Goal: Transaction & Acquisition: Purchase product/service

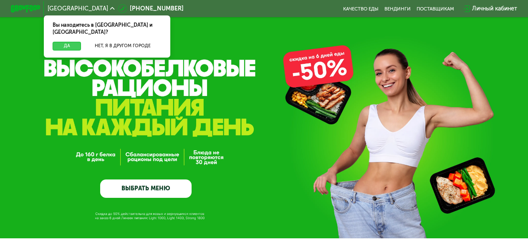
click at [58, 42] on button "Да" at bounding box center [67, 46] width 28 height 9
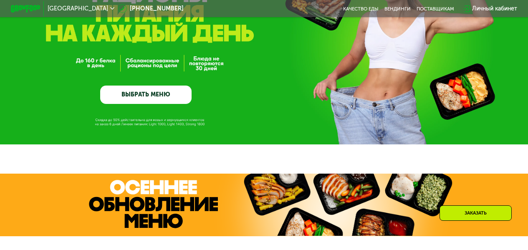
scroll to position [99, 0]
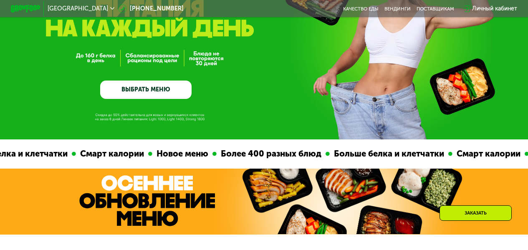
click at [159, 94] on link "ВЫБРАТЬ МЕНЮ" at bounding box center [145, 90] width 91 height 18
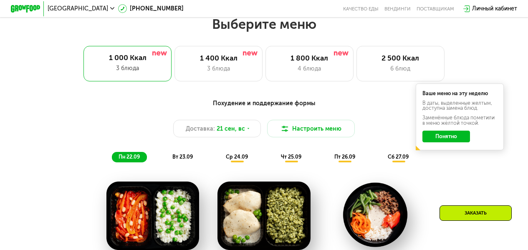
scroll to position [472, 0]
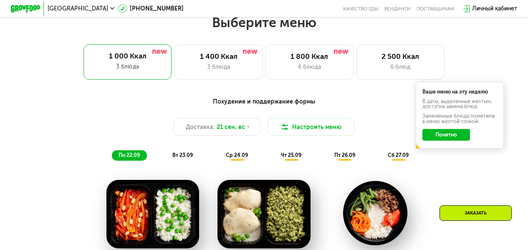
click at [449, 141] on button "Понятно" at bounding box center [445, 135] width 47 height 12
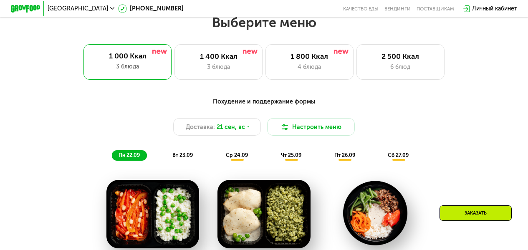
click at [320, 136] on button "Настроить меню" at bounding box center [311, 127] width 88 height 18
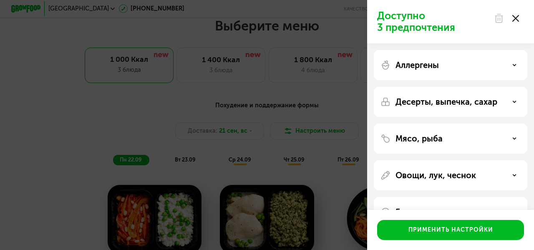
click at [513, 18] on icon at bounding box center [516, 18] width 7 height 7
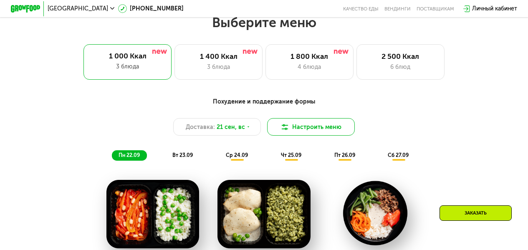
click at [323, 132] on button "Настроить меню" at bounding box center [311, 127] width 88 height 18
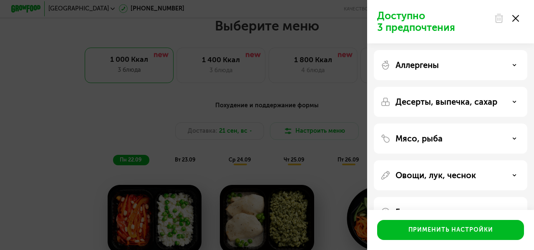
click at [522, 176] on div "Овощи, лук, чеснок" at bounding box center [451, 175] width 154 height 30
click at [516, 176] on icon at bounding box center [515, 175] width 4 height 4
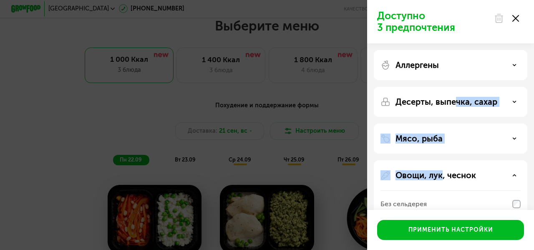
drag, startPoint x: 441, startPoint y: 180, endPoint x: 457, endPoint y: 96, distance: 85.1
click at [457, 96] on div "Аллергены Десерты, выпечка, сахар Мясо, рыба Овощи, лук, чеснок Без сельдерея Б…" at bounding box center [450, 212] width 167 height 338
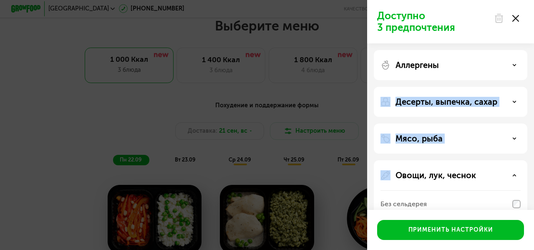
drag, startPoint x: 534, startPoint y: 78, endPoint x: 534, endPoint y: 151, distance: 72.6
click at [534, 151] on div "Аллергены Десерты, выпечка, сахар Мясо, рыба Овощи, лук, чеснок Без сельдерея Б…" at bounding box center [450, 212] width 167 height 338
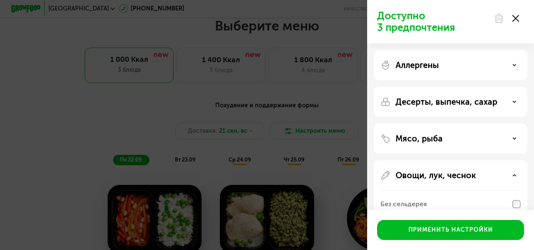
click at [511, 175] on div "Овощи, лук, чеснок" at bounding box center [451, 175] width 140 height 10
click at [514, 175] on use at bounding box center [514, 174] width 3 height 1
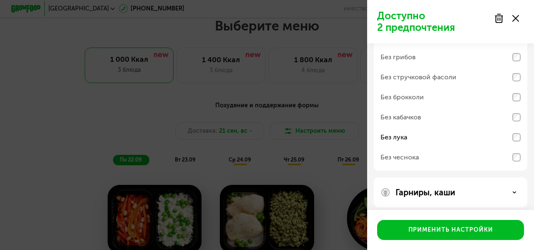
scroll to position [173, 0]
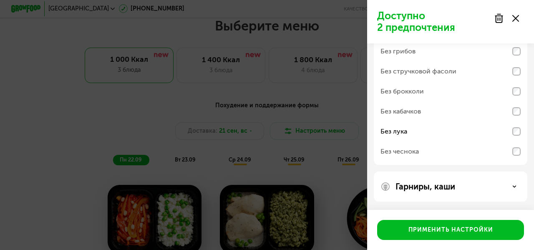
click at [515, 187] on use at bounding box center [514, 186] width 3 height 1
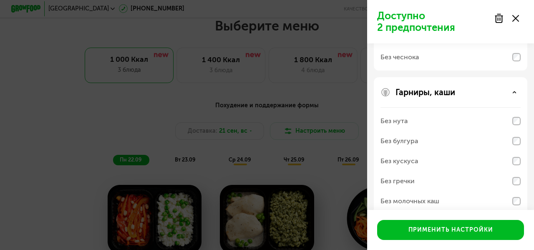
scroll to position [280, 0]
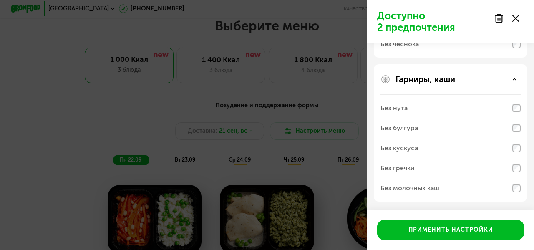
click at [513, 78] on icon at bounding box center [515, 79] width 4 height 4
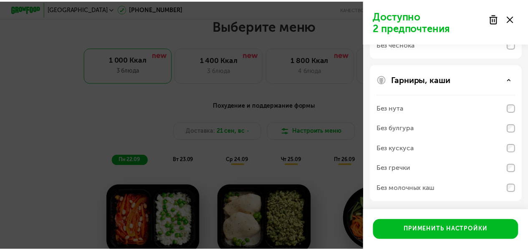
scroll to position [173, 0]
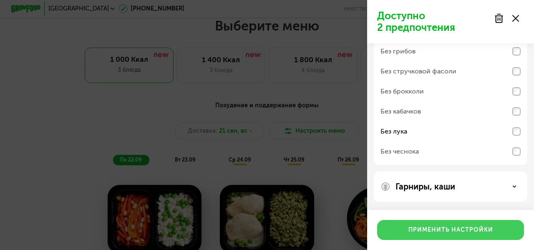
click at [452, 235] on button "Применить настройки" at bounding box center [450, 230] width 147 height 20
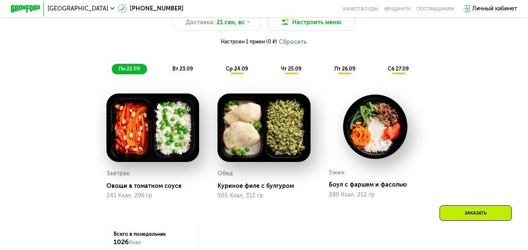
scroll to position [601, 0]
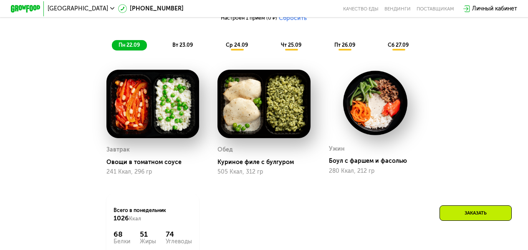
click at [189, 48] on span "вт 23.09" at bounding box center [182, 45] width 20 height 6
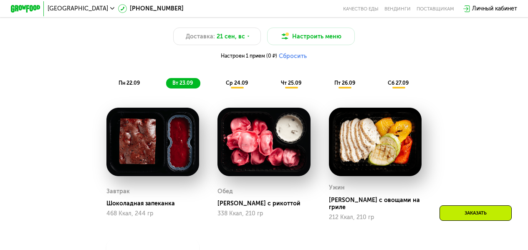
scroll to position [558, 0]
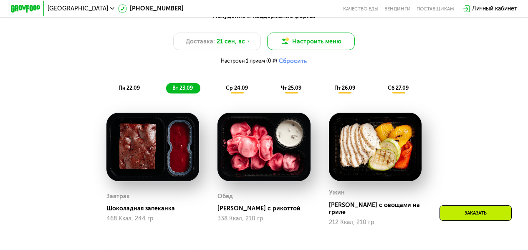
click at [308, 47] on button "Настроить меню" at bounding box center [311, 42] width 88 height 18
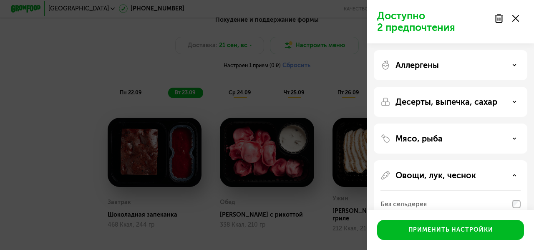
click at [342, 25] on div "Доступно 2 предпочтения Аллергены Десерты, выпечка, сахар Мясо, рыба Овощи, лук…" at bounding box center [267, 125] width 534 height 250
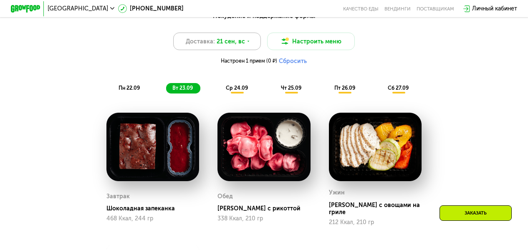
click at [210, 50] on div "Доставка: 21 сен, вс" at bounding box center [217, 42] width 88 height 18
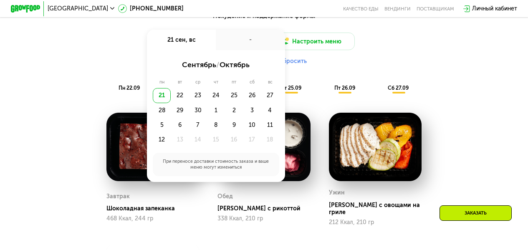
click at [425, 44] on div "Доставка: 21 сен, вс 21 сен, вс - сентябрь / октябрь пн вт ср чт пт сб вс 21 22…" at bounding box center [264, 51] width 434 height 36
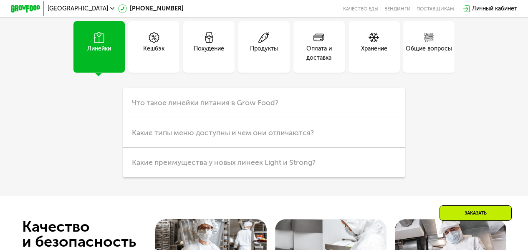
scroll to position [2004, 0]
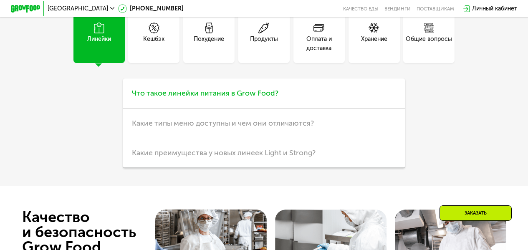
click at [212, 98] on span "Что такое линейки питания в Grow Food?" at bounding box center [205, 92] width 146 height 9
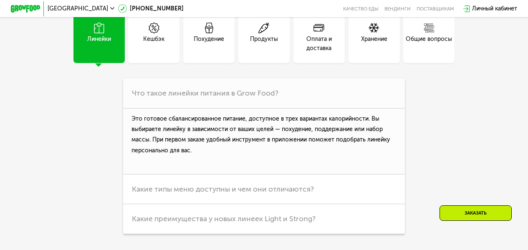
click at [209, 48] on div "Похудение" at bounding box center [209, 44] width 30 height 18
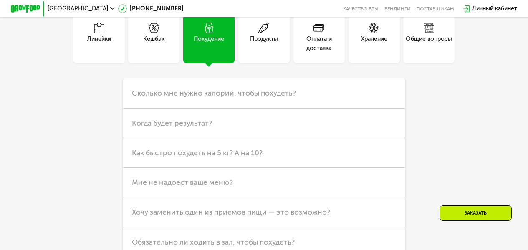
click at [137, 47] on div "Кешбэк" at bounding box center [153, 37] width 51 height 51
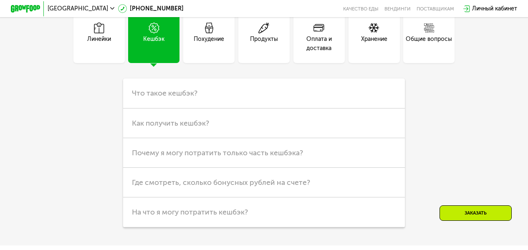
click at [256, 52] on div "Продукты" at bounding box center [264, 44] width 28 height 18
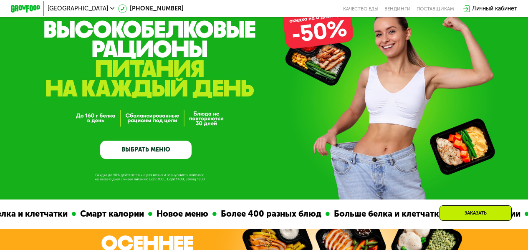
scroll to position [0, 0]
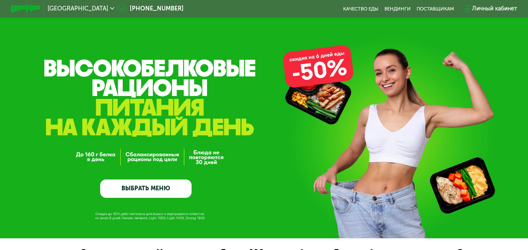
click at [14, 3] on div at bounding box center [26, 8] width 37 height 15
click at [15, 10] on img at bounding box center [25, 9] width 29 height 8
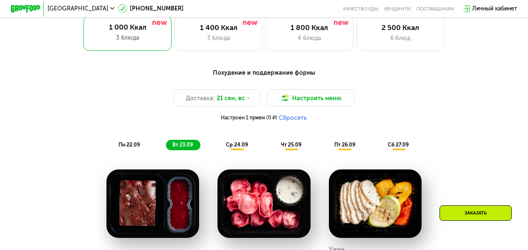
scroll to position [487, 0]
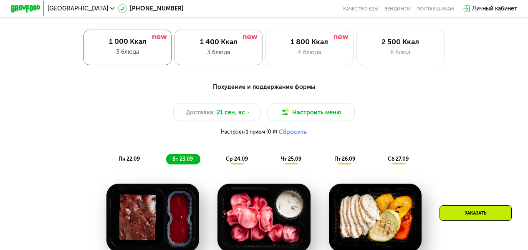
click at [223, 56] on div "3 блюда" at bounding box center [218, 52] width 73 height 9
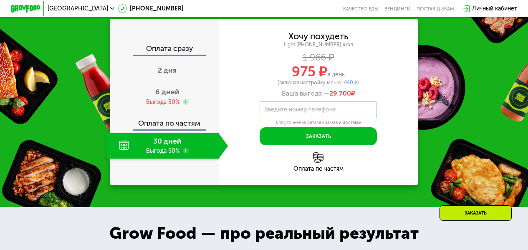
scroll to position [931, 0]
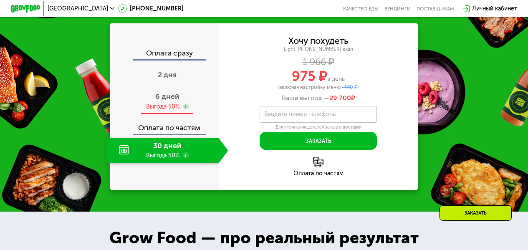
click at [164, 101] on span "6 дней" at bounding box center [167, 96] width 24 height 9
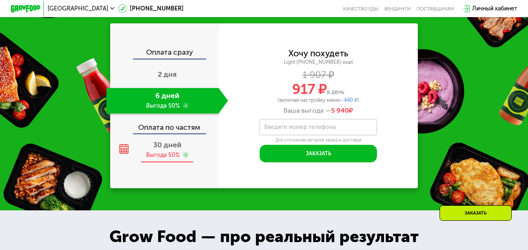
click at [161, 159] on div "Выгода 50%" at bounding box center [163, 155] width 34 height 8
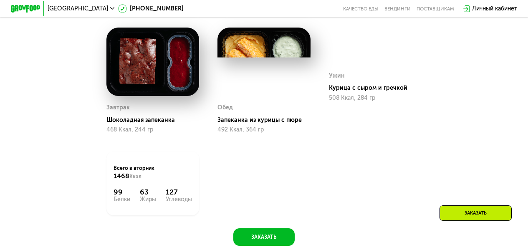
scroll to position [662, 0]
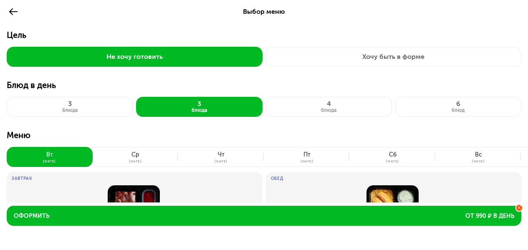
click at [139, 152] on div "ср" at bounding box center [135, 155] width 8 height 7
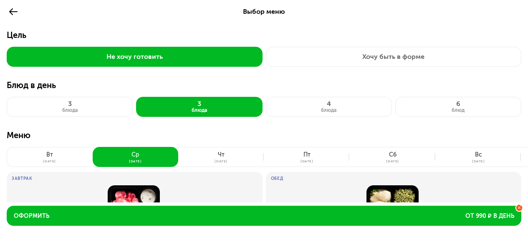
click at [14, 15] on icon at bounding box center [13, 12] width 10 height 10
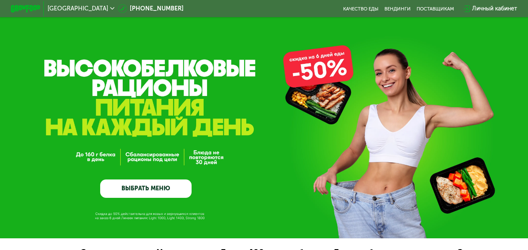
click at [139, 194] on link "ВЫБРАТЬ МЕНЮ" at bounding box center [145, 188] width 91 height 18
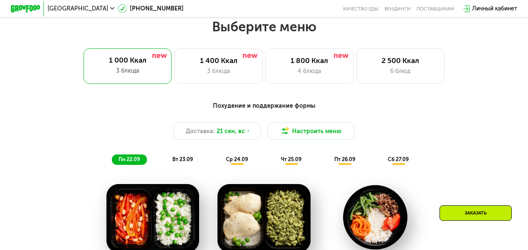
scroll to position [472, 0]
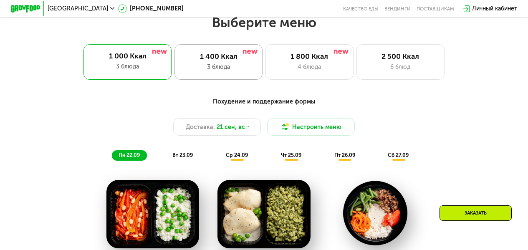
click at [236, 61] on div "1 400 Ккал" at bounding box center [218, 56] width 73 height 9
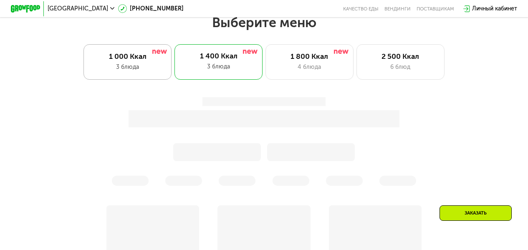
click at [118, 76] on div "1 000 Ккал 3 блюда" at bounding box center [127, 61] width 88 height 35
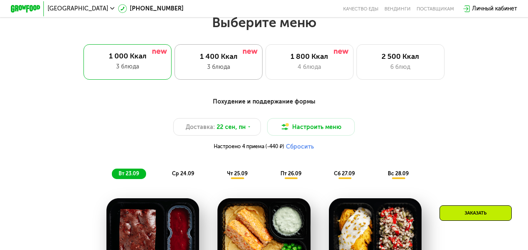
click at [210, 61] on div "1 400 Ккал" at bounding box center [218, 56] width 73 height 9
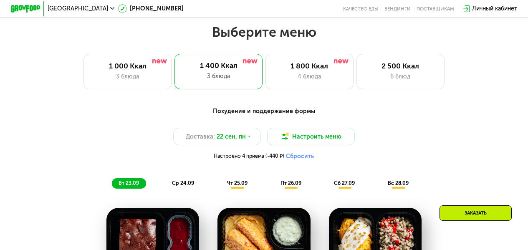
scroll to position [458, 0]
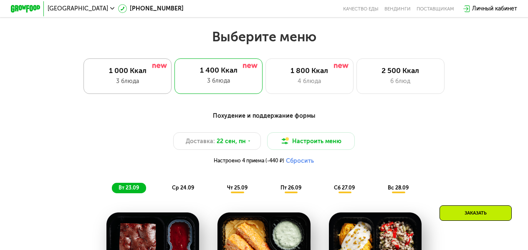
click at [121, 86] on div "3 блюда" at bounding box center [127, 81] width 73 height 9
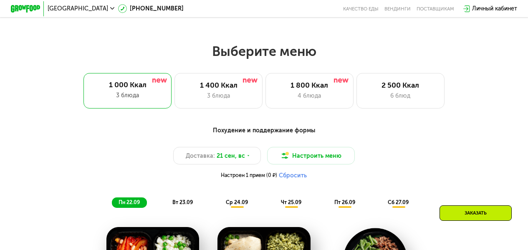
scroll to position [434, 0]
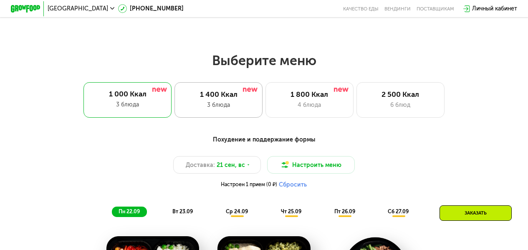
click at [236, 116] on div "1 400 Ккал 3 блюда" at bounding box center [218, 99] width 88 height 35
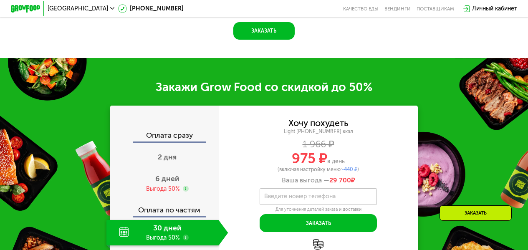
scroll to position [873, 0]
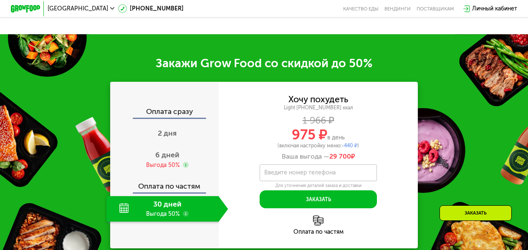
drag, startPoint x: 534, startPoint y: 56, endPoint x: 534, endPoint y: 94, distance: 38.4
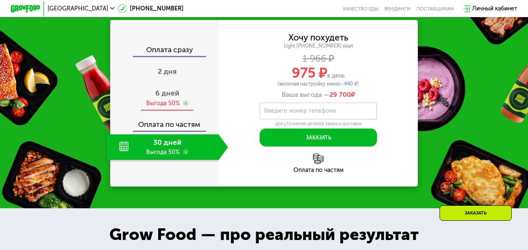
click at [161, 107] on div "Выгода 50%" at bounding box center [163, 103] width 34 height 8
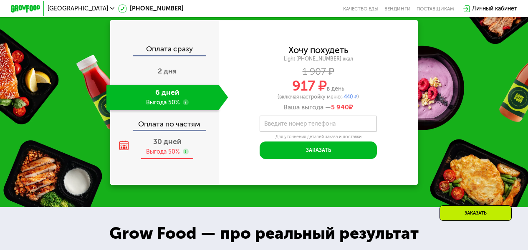
click at [164, 156] on div "30 дней Выгода 50%" at bounding box center [167, 146] width 122 height 25
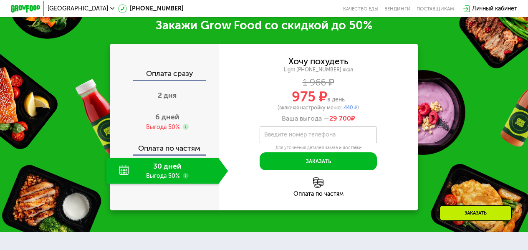
scroll to position [901, 0]
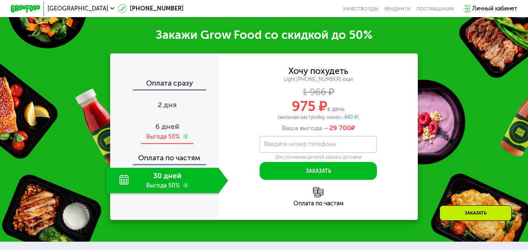
click at [166, 141] on div "Выгода 50%" at bounding box center [163, 137] width 34 height 8
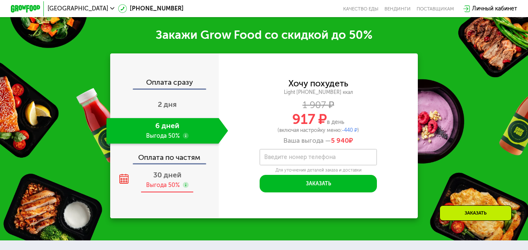
click at [167, 179] on span "30 дней" at bounding box center [167, 174] width 28 height 9
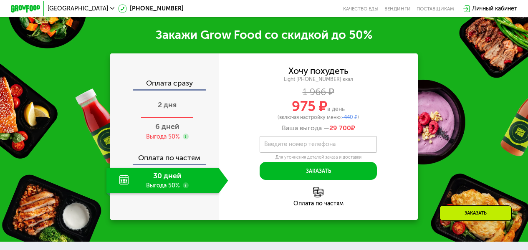
click at [168, 109] on span "2 дня" at bounding box center [167, 104] width 19 height 9
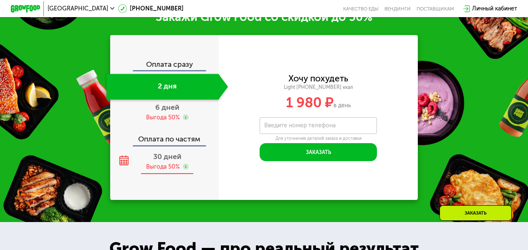
click at [162, 161] on div "30 дней" at bounding box center [167, 156] width 28 height 9
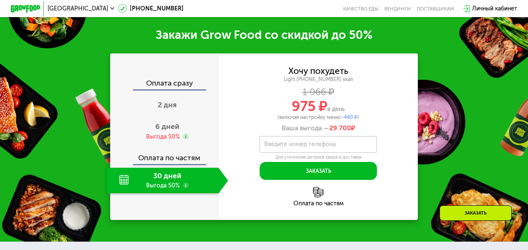
click at [184, 188] on use at bounding box center [186, 185] width 6 height 6
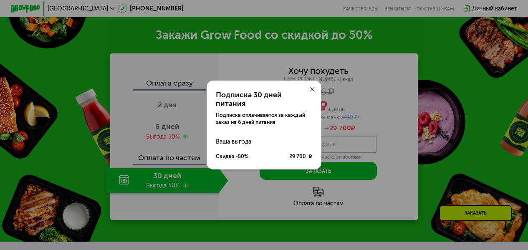
click at [314, 91] on icon at bounding box center [312, 89] width 5 height 5
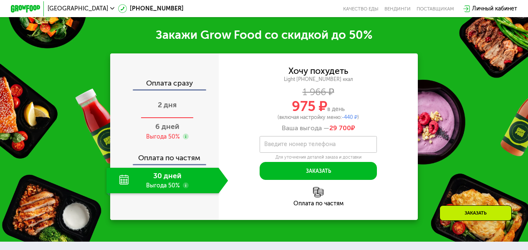
click at [172, 109] on span "2 дня" at bounding box center [167, 104] width 19 height 9
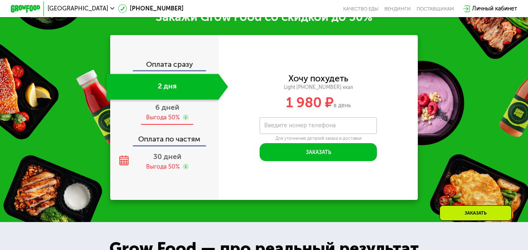
click at [179, 113] on div "6 дней Выгода 50%" at bounding box center [167, 112] width 122 height 25
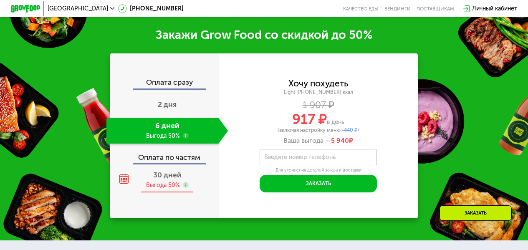
click at [164, 190] on div "30 дней Выгода 50%" at bounding box center [167, 179] width 122 height 25
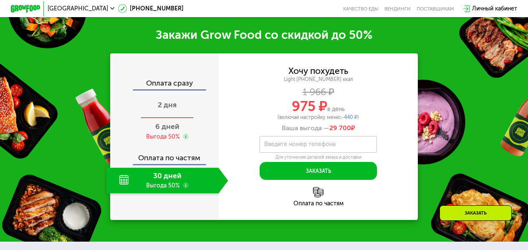
click at [160, 109] on span "2 дня" at bounding box center [167, 104] width 19 height 9
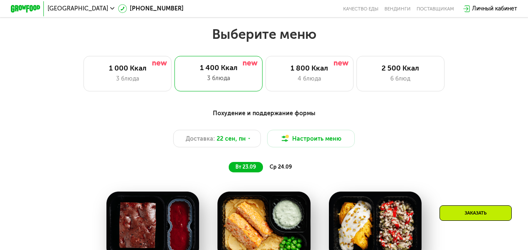
scroll to position [404, 0]
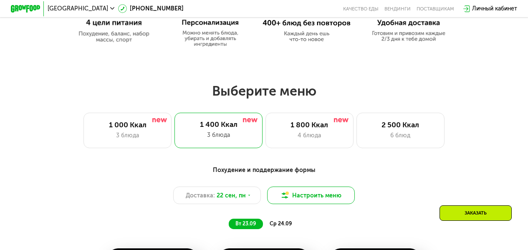
click at [318, 200] on button "Настроить меню" at bounding box center [311, 196] width 88 height 18
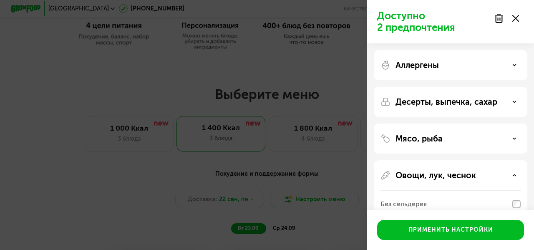
click at [275, 67] on div "Доступно 2 предпочтения Аллергены Десерты, выпечка, сахар Мясо, рыба Овощи, лук…" at bounding box center [267, 125] width 534 height 250
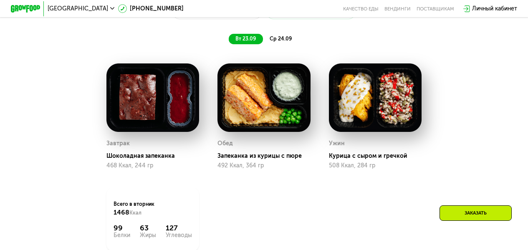
scroll to position [527, 0]
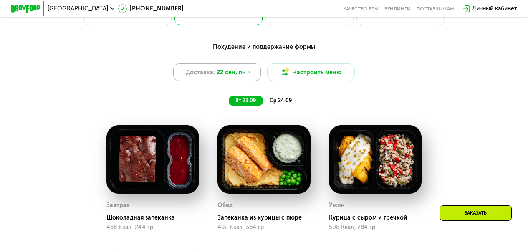
click at [239, 73] on span "22 сен, пн" at bounding box center [231, 72] width 29 height 9
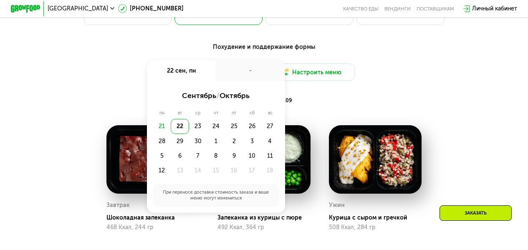
click at [381, 93] on div "Похудение и поддержание формы Доставка: 22 сен, пн 22 сен, пн - сентябрь / октя…" at bounding box center [264, 74] width 434 height 63
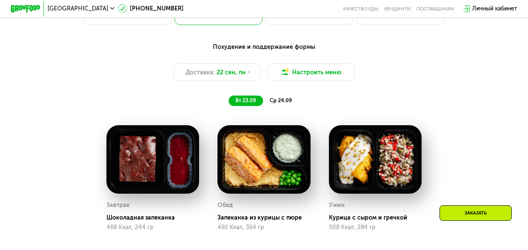
click at [283, 104] on span "ср 24.09" at bounding box center [281, 100] width 22 height 6
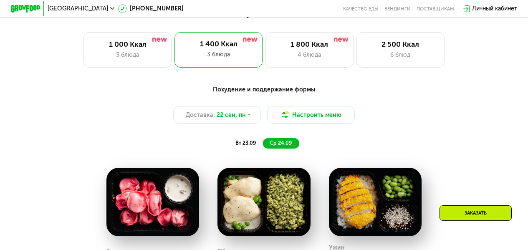
scroll to position [399, 0]
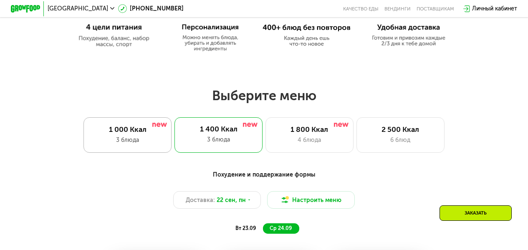
click at [134, 134] on div "1 000 Ккал" at bounding box center [127, 129] width 73 height 9
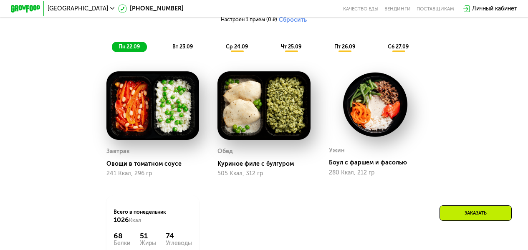
scroll to position [594, 0]
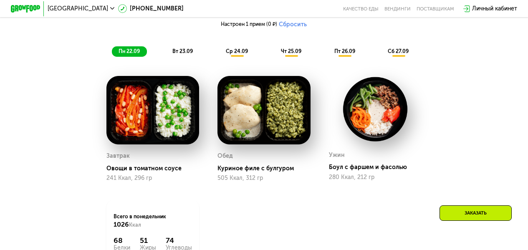
click at [182, 54] on span "вт 23.09" at bounding box center [182, 51] width 20 height 6
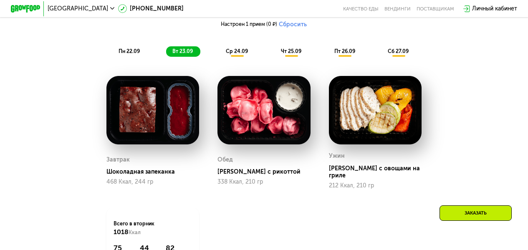
click at [240, 46] on div "Похудение и поддержание формы Доставка: 21 сен, вс Настроить меню Настроен 1 пр…" at bounding box center [264, 16] width 434 height 82
click at [239, 54] on span "ср 24.09" at bounding box center [237, 51] width 22 height 6
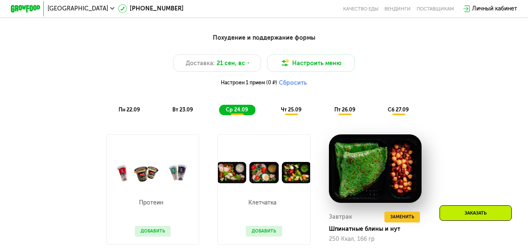
scroll to position [521, 0]
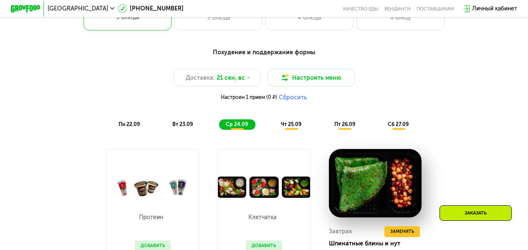
click at [282, 134] on div "Похудение и поддержание формы Доставка: 21 сен, вс Настроить меню Настроен 1 пр…" at bounding box center [264, 88] width 443 height 91
click at [296, 130] on div "чт 25.09" at bounding box center [291, 124] width 34 height 10
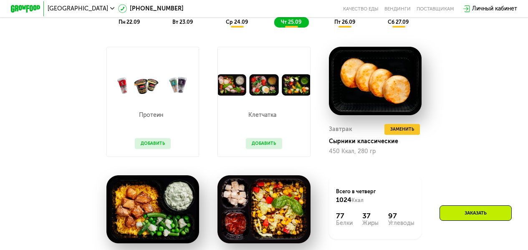
scroll to position [561, 0]
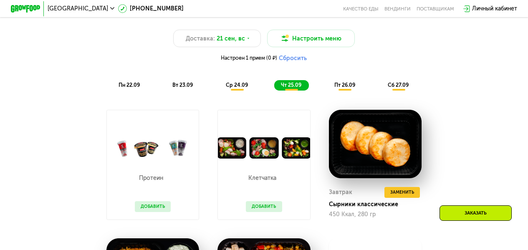
click at [343, 86] on span "пт 26.09" at bounding box center [344, 85] width 21 height 6
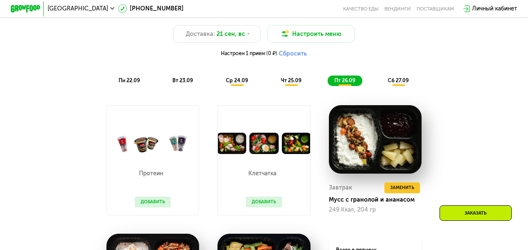
scroll to position [497, 0]
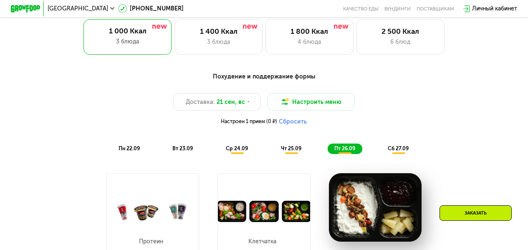
click at [404, 152] on span "сб 27.09" at bounding box center [398, 148] width 21 height 6
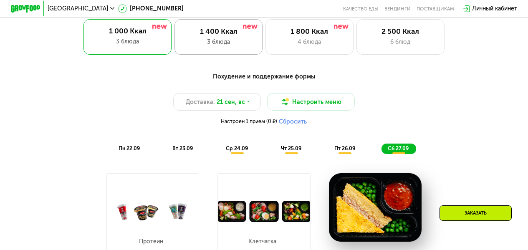
click at [220, 45] on div "3 блюда" at bounding box center [218, 42] width 73 height 9
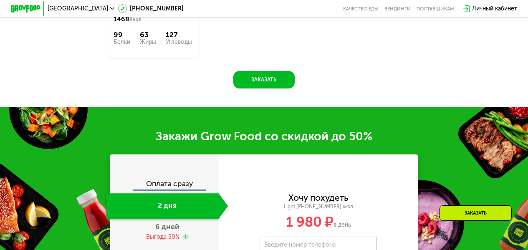
scroll to position [881, 0]
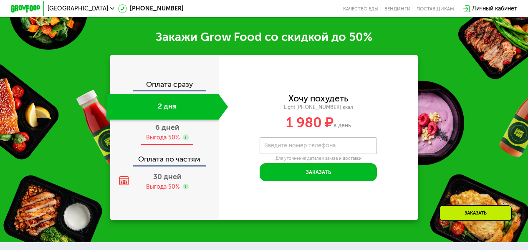
click at [162, 141] on div "Выгода 50%" at bounding box center [163, 138] width 34 height 8
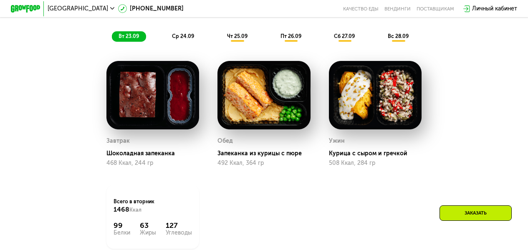
scroll to position [586, 0]
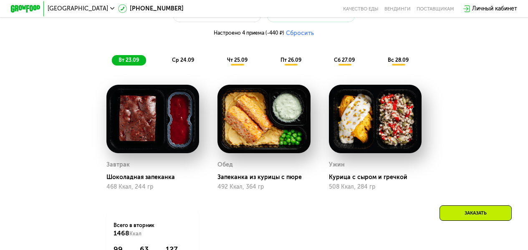
click at [179, 63] on span "ср 24.09" at bounding box center [183, 60] width 22 height 6
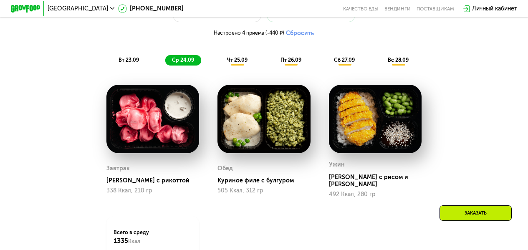
click at [234, 61] on span "чт 25.09" at bounding box center [237, 60] width 20 height 6
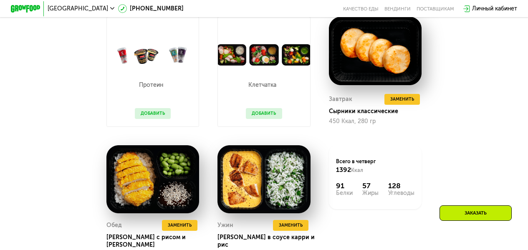
scroll to position [629, 0]
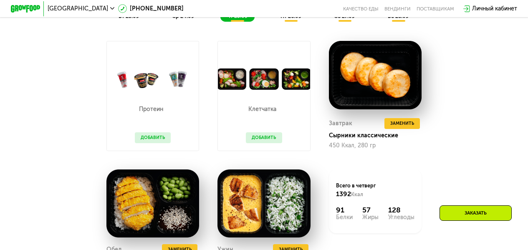
click at [275, 143] on button "Добавить" at bounding box center [264, 137] width 36 height 11
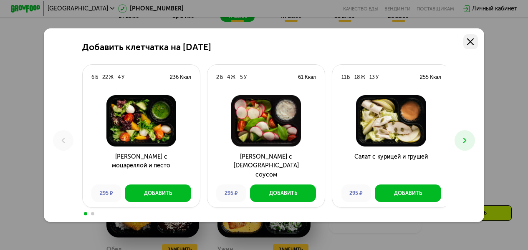
click at [472, 41] on icon at bounding box center [470, 41] width 7 height 7
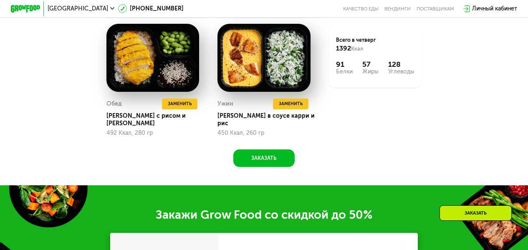
scroll to position [760, 0]
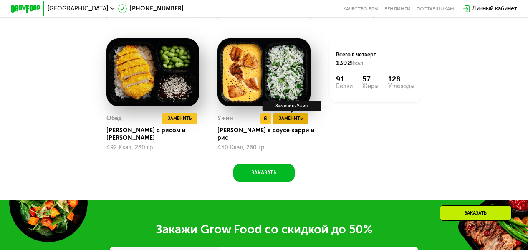
click at [294, 124] on button "Заменить" at bounding box center [290, 118] width 35 height 11
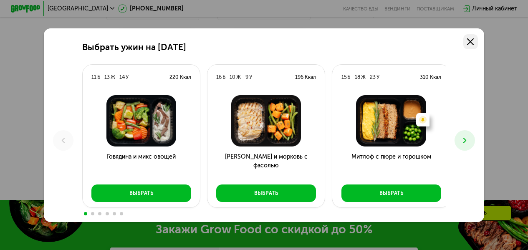
click at [474, 38] on icon at bounding box center [470, 41] width 7 height 7
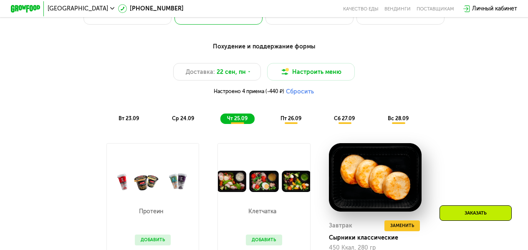
scroll to position [532, 0]
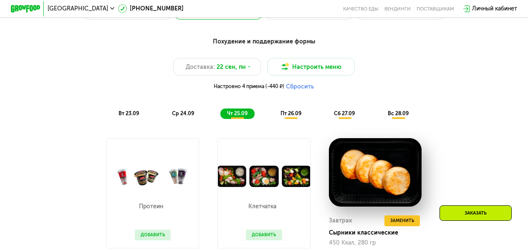
click at [292, 123] on div "Похудение и поддержание формы Доставка: 22 сен, пн Настроить меню Настроено 4 п…" at bounding box center [264, 78] width 443 height 91
click at [294, 116] on span "пт 26.09" at bounding box center [290, 113] width 21 height 6
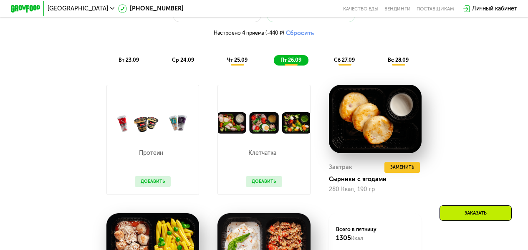
scroll to position [561, 0]
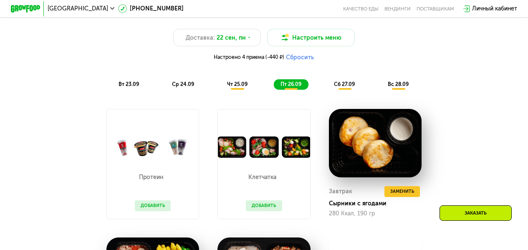
click at [346, 87] on span "сб 27.09" at bounding box center [344, 84] width 21 height 6
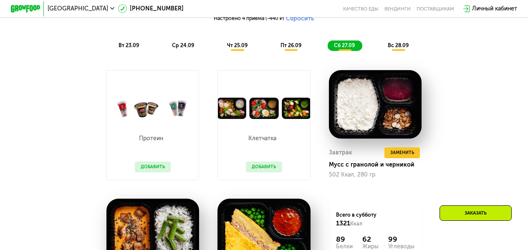
scroll to position [591, 0]
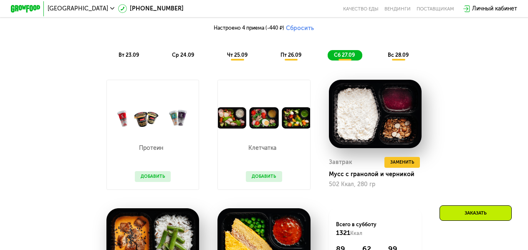
click at [399, 55] on div "вс 28.09" at bounding box center [398, 55] width 35 height 10
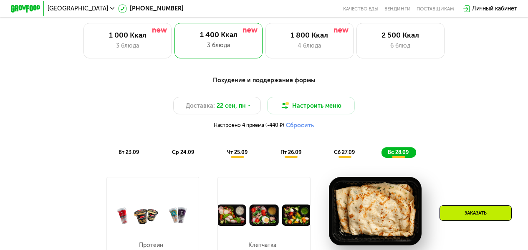
scroll to position [498, 0]
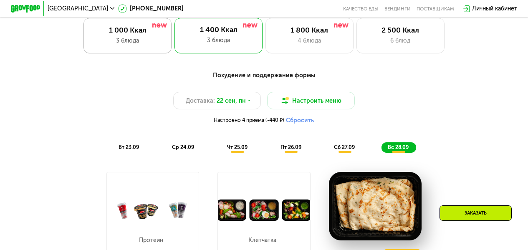
click at [144, 35] on div "1 000 Ккал" at bounding box center [127, 30] width 73 height 9
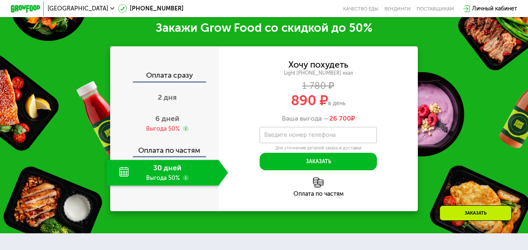
scroll to position [899, 0]
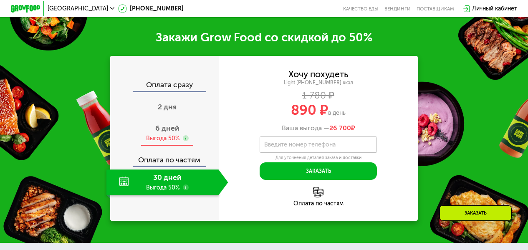
click at [184, 137] on div "6 дней Выгода 50%" at bounding box center [167, 133] width 122 height 25
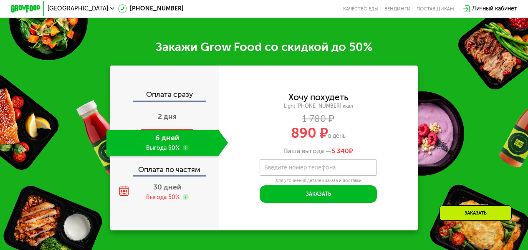
click at [161, 121] on span "2 дня" at bounding box center [167, 116] width 19 height 9
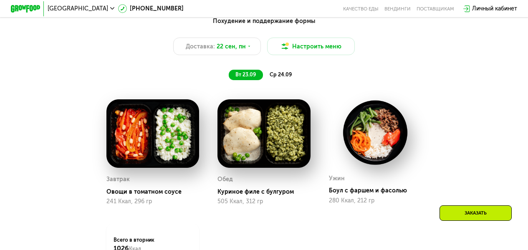
scroll to position [548, 0]
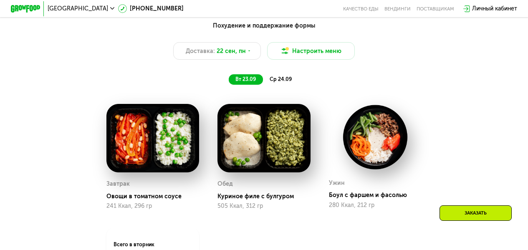
click at [293, 77] on div "Похудение и поддержание формы Доставка: 22 сен, пн Настроить меню вт 23.09 ср 2…" at bounding box center [264, 52] width 434 height 63
click at [283, 82] on span "ср 24.09" at bounding box center [281, 79] width 22 height 6
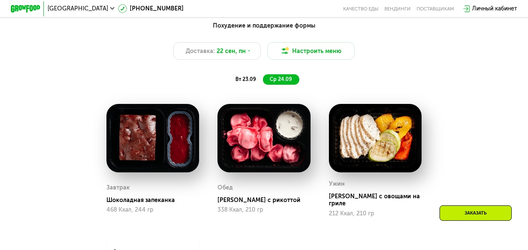
click at [236, 82] on span "вт 23.09" at bounding box center [245, 79] width 20 height 6
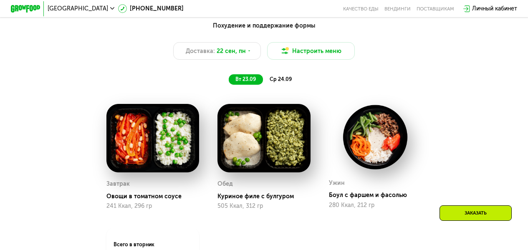
scroll to position [0, 0]
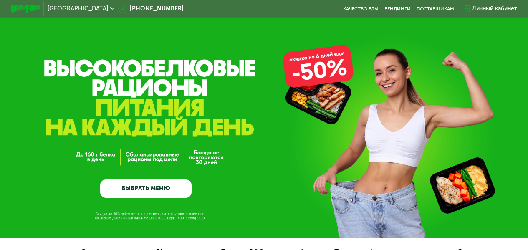
click at [503, 6] on div "Личный кабинет" at bounding box center [494, 8] width 45 height 9
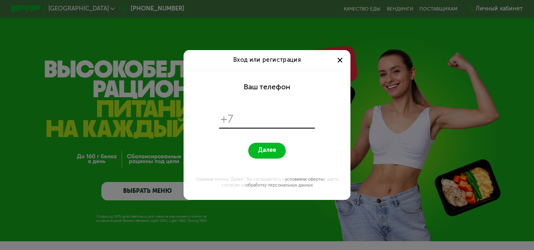
click at [342, 59] on div at bounding box center [340, 60] width 9 height 9
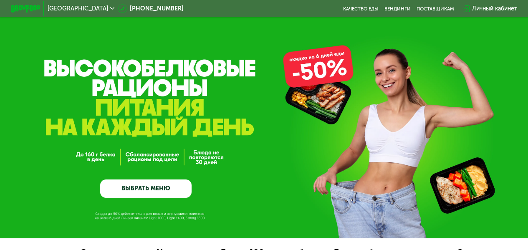
click at [19, 9] on img at bounding box center [25, 9] width 29 height 8
click at [503, 12] on div "Личный кабинет" at bounding box center [494, 8] width 45 height 9
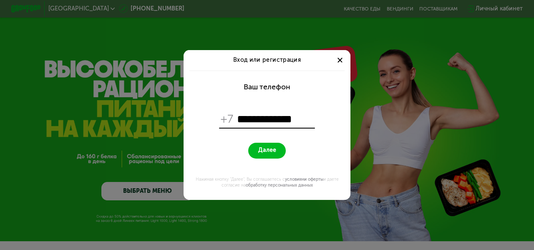
type input "**********"
click at [265, 150] on span "Далее" at bounding box center [267, 150] width 18 height 7
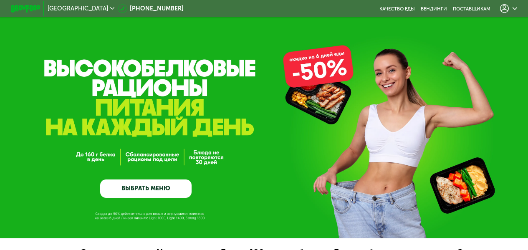
click at [509, 5] on icon at bounding box center [504, 8] width 9 height 9
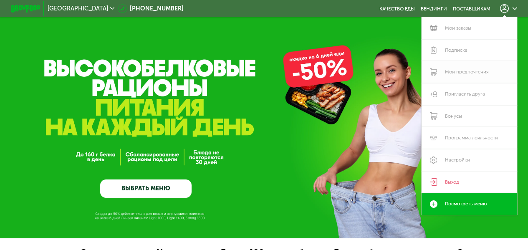
click at [469, 72] on link "Мои предпочтения" at bounding box center [469, 72] width 95 height 22
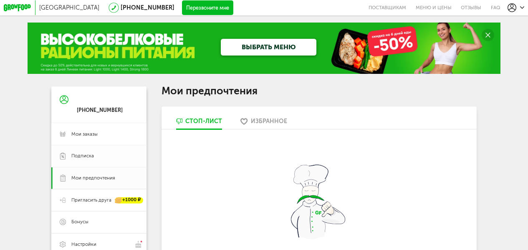
click at [82, 159] on span "Подписка" at bounding box center [82, 156] width 23 height 7
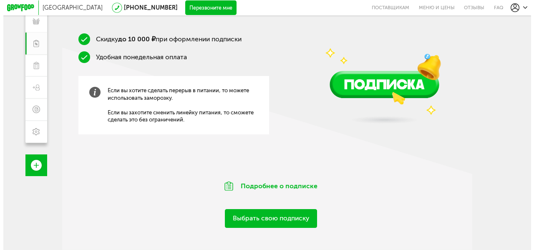
scroll to position [117, 0]
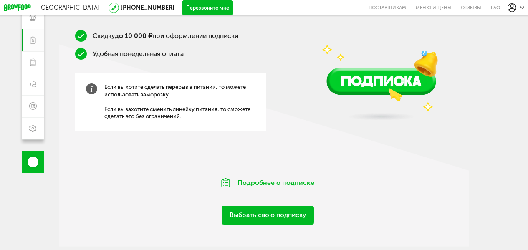
click at [266, 220] on link "Выбрать свою подписку" at bounding box center [268, 215] width 92 height 19
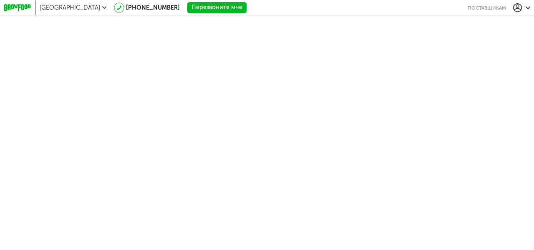
click at [351, 77] on body "Санкт-Петербург 8 (800) 555-21-78 Перезвоните мне поставщикам 8 (921) 422-21-33…" at bounding box center [267, 125] width 534 height 250
click at [528, 6] on icon at bounding box center [528, 7] width 5 height 5
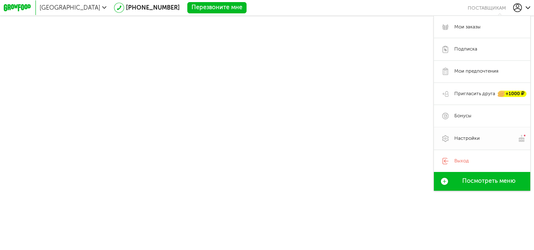
click at [462, 134] on link "Настройки" at bounding box center [482, 138] width 96 height 23
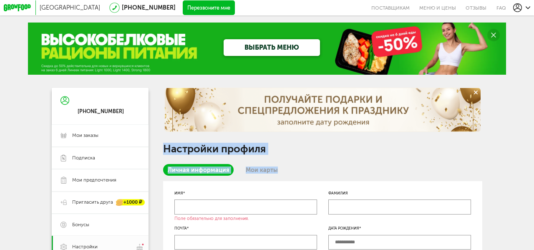
drag, startPoint x: 353, startPoint y: 154, endPoint x: 359, endPoint y: 120, distance: 34.3
click at [359, 120] on div "Настройки профиля Личная информация Мои карты Имя* Поле обязательно для заполне…" at bounding box center [322, 195] width 319 height 214
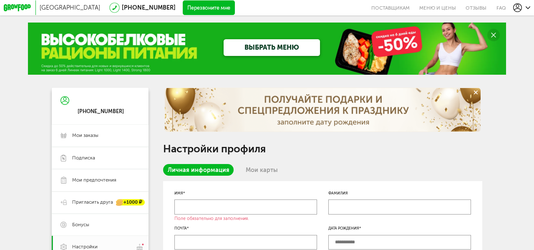
click at [528, 60] on div "Санкт-Петербург 8 (800) 555-21-78 Перезвоните мне поставщикам Меню и цены Отзыв…" at bounding box center [267, 230] width 534 height 460
click at [194, 209] on input "text" at bounding box center [245, 207] width 143 height 15
click at [74, 160] on span "Подписка" at bounding box center [83, 158] width 23 height 7
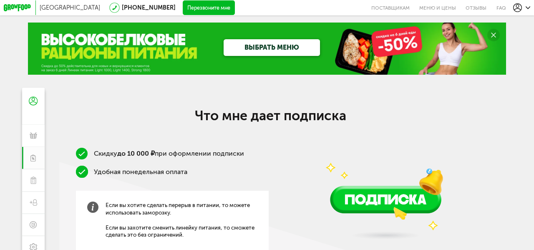
click at [396, 196] on img at bounding box center [385, 177] width 159 height 141
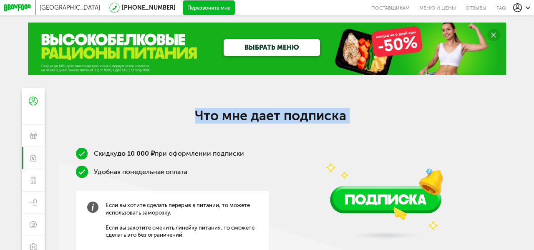
drag, startPoint x: 287, startPoint y: 155, endPoint x: 324, endPoint y: 63, distance: 98.9
click at [324, 63] on div "Санкт-Петербург 8 (800) 555-21-78 Перезвоните мне поставщикам Меню и цены Отзыв…" at bounding box center [267, 183] width 534 height 367
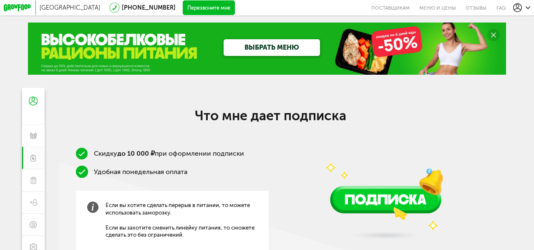
click at [213, 180] on div "Скидку до 10 000 ₽ при оформлении подписки Удобная понедельная оплата Если вы х…" at bounding box center [172, 208] width 193 height 121
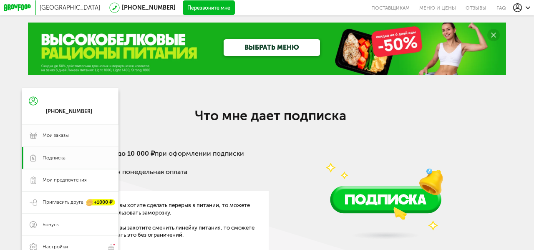
click at [35, 132] on icon at bounding box center [34, 136] width 8 height 8
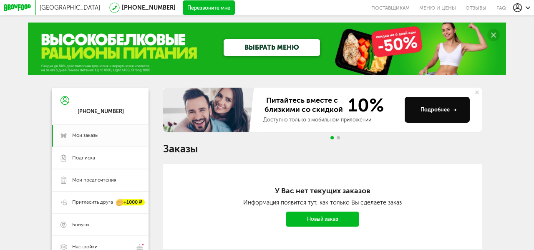
click at [321, 222] on link "Новый заказ" at bounding box center [322, 219] width 73 height 15
click at [441, 112] on div "Подробнее" at bounding box center [439, 110] width 36 height 8
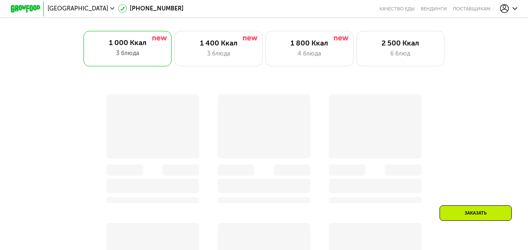
scroll to position [490, 0]
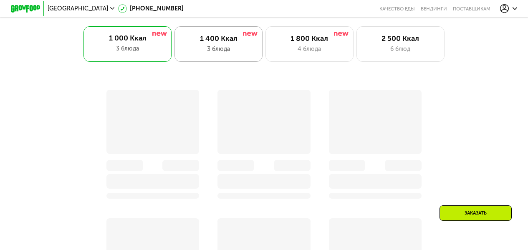
click at [220, 52] on div "3 блюда" at bounding box center [218, 49] width 73 height 9
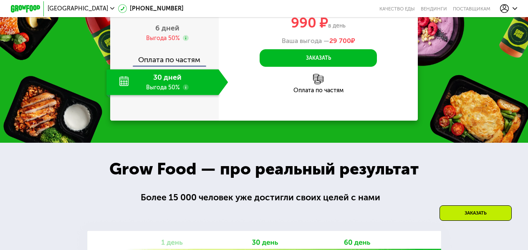
scroll to position [900, 0]
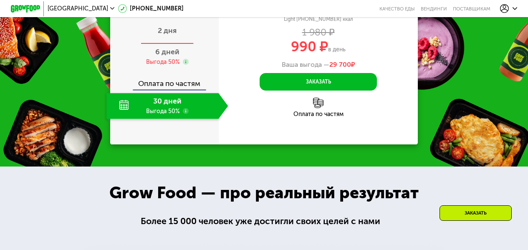
click at [169, 35] on span "2 дня" at bounding box center [167, 30] width 19 height 9
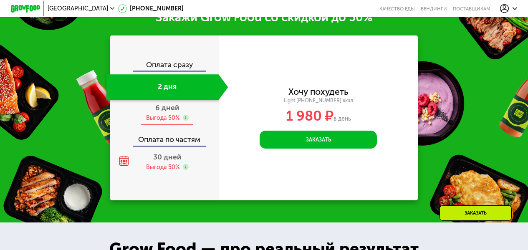
click at [157, 112] on span "6 дней" at bounding box center [167, 107] width 24 height 9
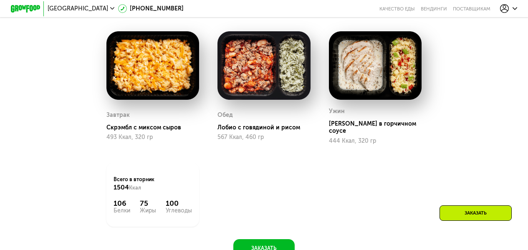
scroll to position [530, 0]
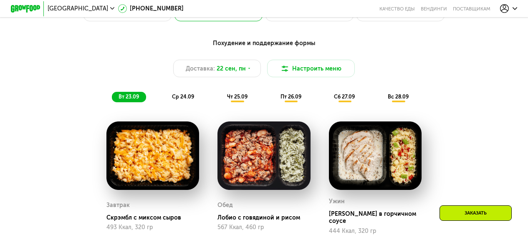
click at [242, 99] on span "чт 25.09" at bounding box center [237, 96] width 20 height 6
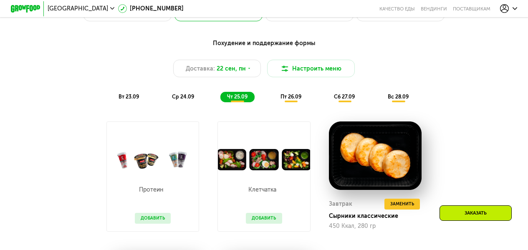
click at [290, 100] on span "пт 26.09" at bounding box center [290, 96] width 21 height 6
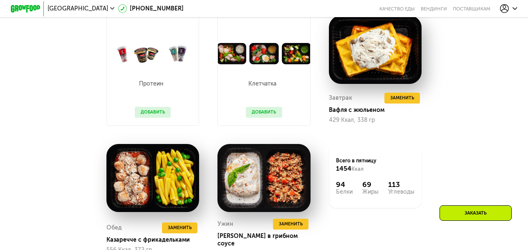
scroll to position [482, 0]
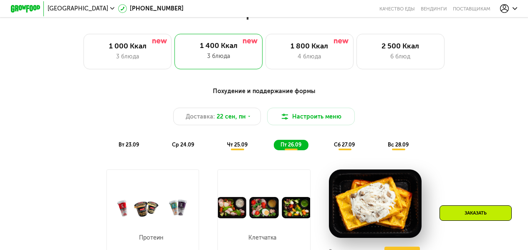
click at [346, 148] on span "сб 27.09" at bounding box center [344, 144] width 21 height 6
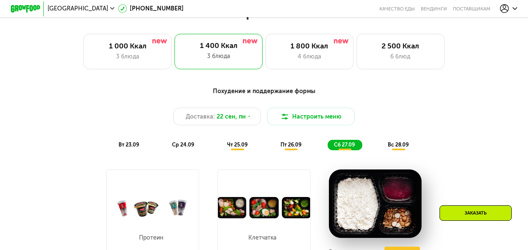
click at [399, 148] on span "вс 28.09" at bounding box center [398, 144] width 21 height 6
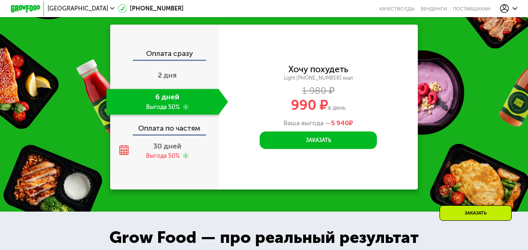
scroll to position [934, 0]
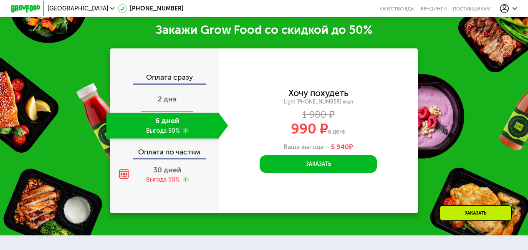
click at [170, 113] on div "2 дня" at bounding box center [167, 99] width 122 height 25
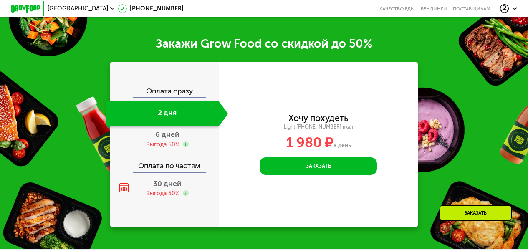
scroll to position [887, 0]
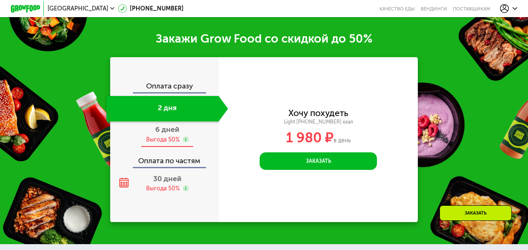
click at [157, 133] on span "6 дней" at bounding box center [167, 129] width 24 height 9
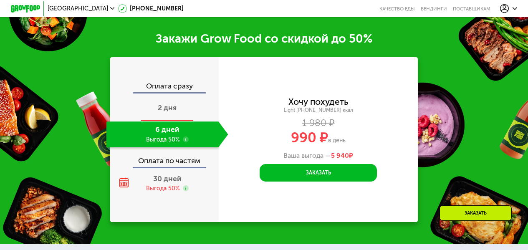
click at [162, 107] on span "2 дня" at bounding box center [167, 107] width 19 height 9
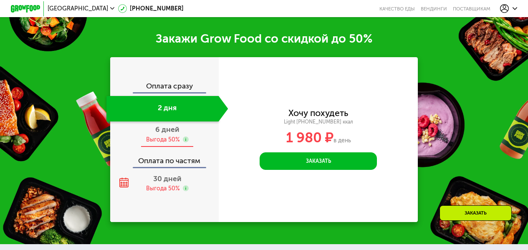
click at [157, 134] on div "6 дней" at bounding box center [167, 129] width 24 height 9
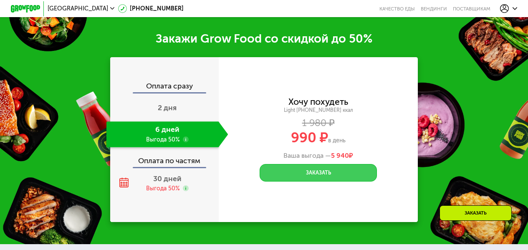
click at [340, 179] on button "Заказать" at bounding box center [318, 173] width 117 height 18
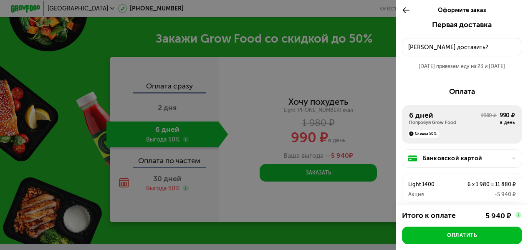
click at [402, 10] on use at bounding box center [405, 10] width 7 height 5
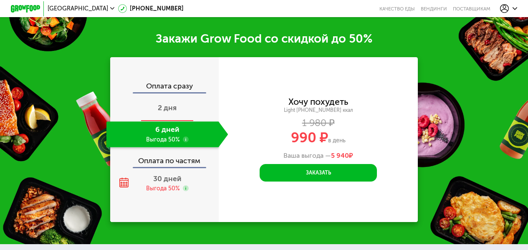
click at [166, 99] on div "2 дня" at bounding box center [167, 108] width 122 height 25
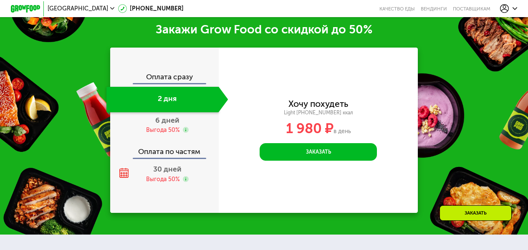
scroll to position [887, 0]
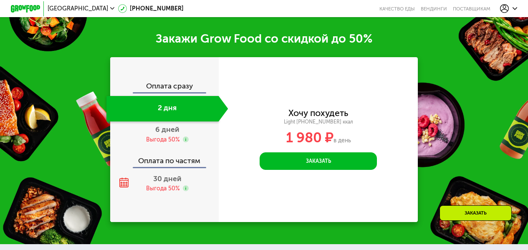
click at [513, 8] on div at bounding box center [508, 8] width 17 height 9
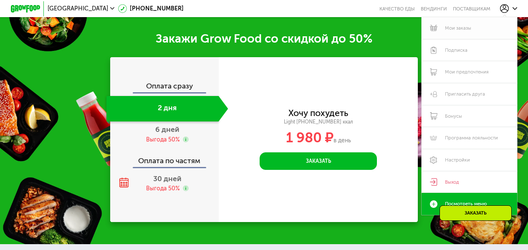
click at [462, 25] on link "Мои заказы" at bounding box center [469, 28] width 95 height 22
click at [467, 30] on link "Мои заказы" at bounding box center [469, 28] width 95 height 22
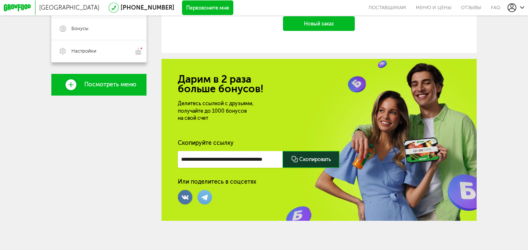
scroll to position [48, 0]
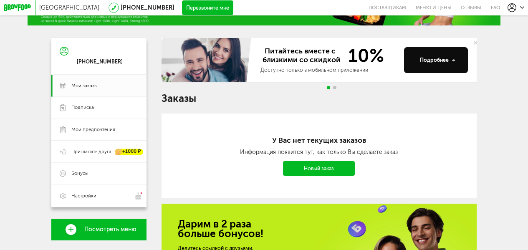
click at [447, 64] on div "Подробнее" at bounding box center [437, 60] width 35 height 8
click at [82, 108] on span "Подписка" at bounding box center [82, 107] width 23 height 7
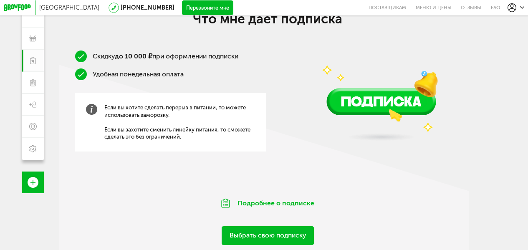
scroll to position [117, 0]
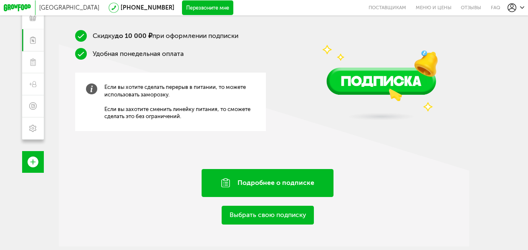
click at [293, 183] on div "Подробнее о подписке" at bounding box center [268, 183] width 132 height 28
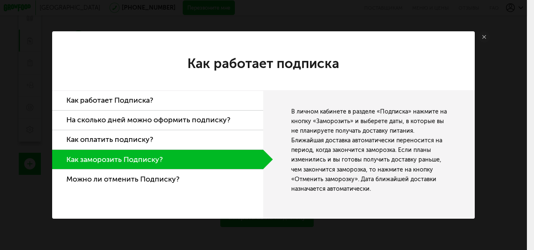
click at [120, 100] on li "Как работает Подписка?" at bounding box center [158, 101] width 212 height 20
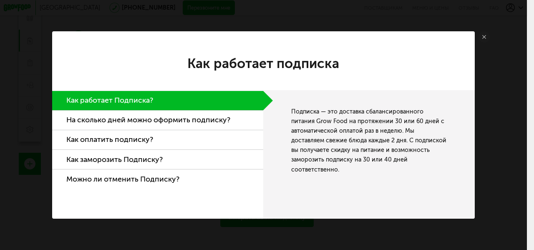
click at [140, 121] on li "На сколько дней можно оформить подписку?" at bounding box center [158, 121] width 212 height 20
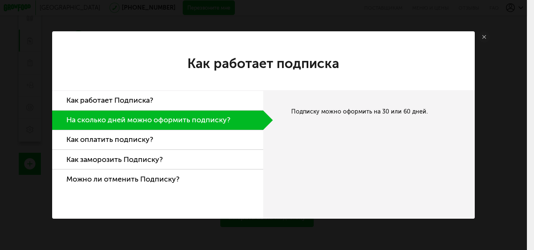
click at [120, 134] on li "Как оплатить подписку?" at bounding box center [158, 140] width 212 height 20
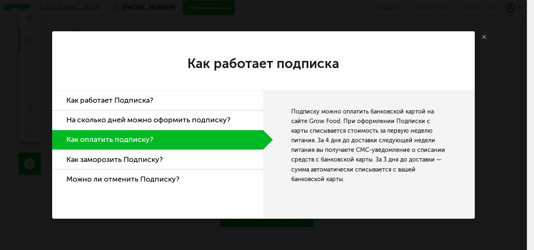
click at [123, 166] on li "Как заморозить Подписку?" at bounding box center [158, 160] width 212 height 20
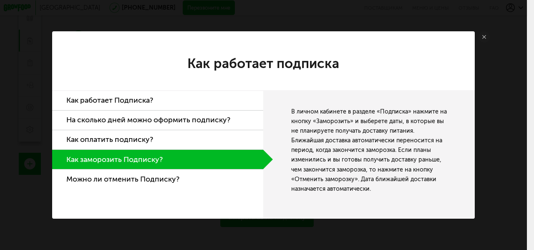
click at [485, 36] on icon at bounding box center [484, 37] width 4 height 4
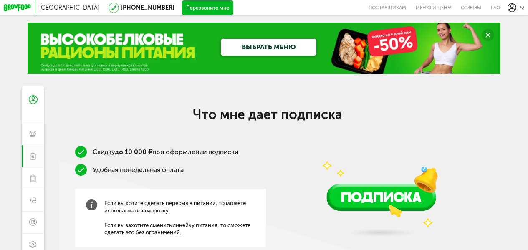
click at [275, 49] on link "ВЫБРАТЬ МЕНЮ" at bounding box center [268, 47] width 95 height 17
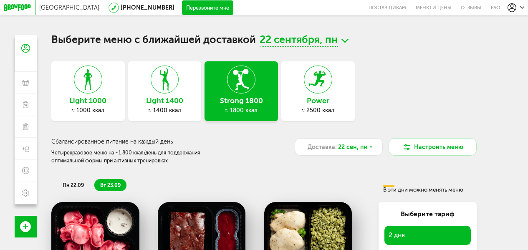
click at [162, 95] on div "Light 1400 ≈ 1400 ккал" at bounding box center [164, 91] width 73 height 60
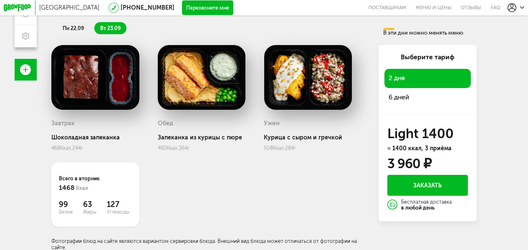
scroll to position [153, 0]
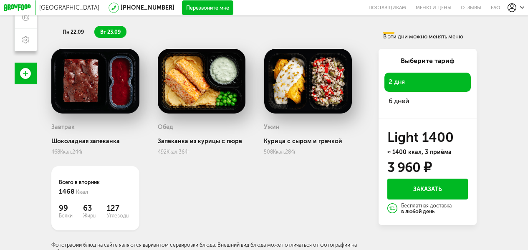
click at [409, 106] on span "6 дней" at bounding box center [428, 101] width 78 height 10
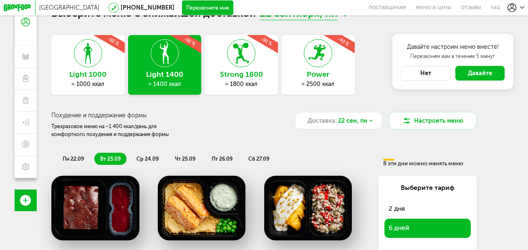
scroll to position [28, 0]
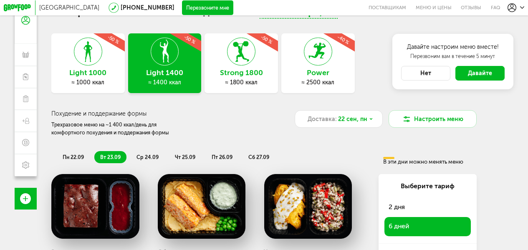
click at [419, 78] on button "Нет" at bounding box center [425, 73] width 49 height 15
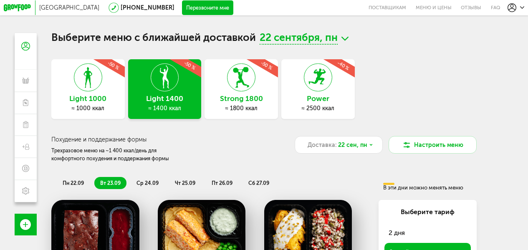
scroll to position [0, 0]
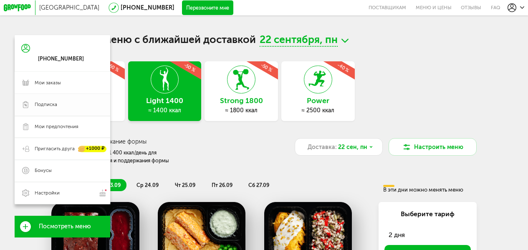
click at [45, 108] on span "Подписка" at bounding box center [46, 104] width 23 height 7
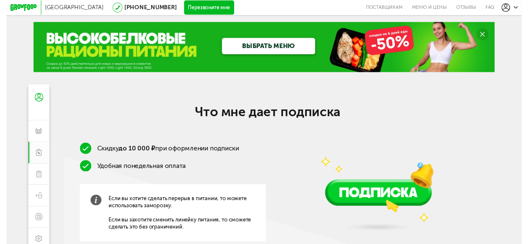
scroll to position [117, 0]
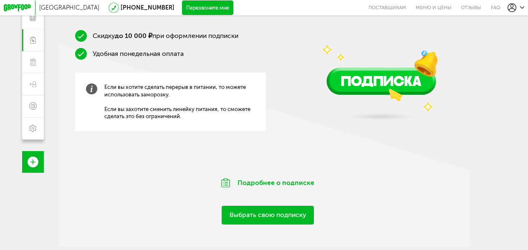
click at [278, 217] on link "Выбрать свою подписку" at bounding box center [268, 215] width 92 height 19
